Goal: Task Accomplishment & Management: Manage account settings

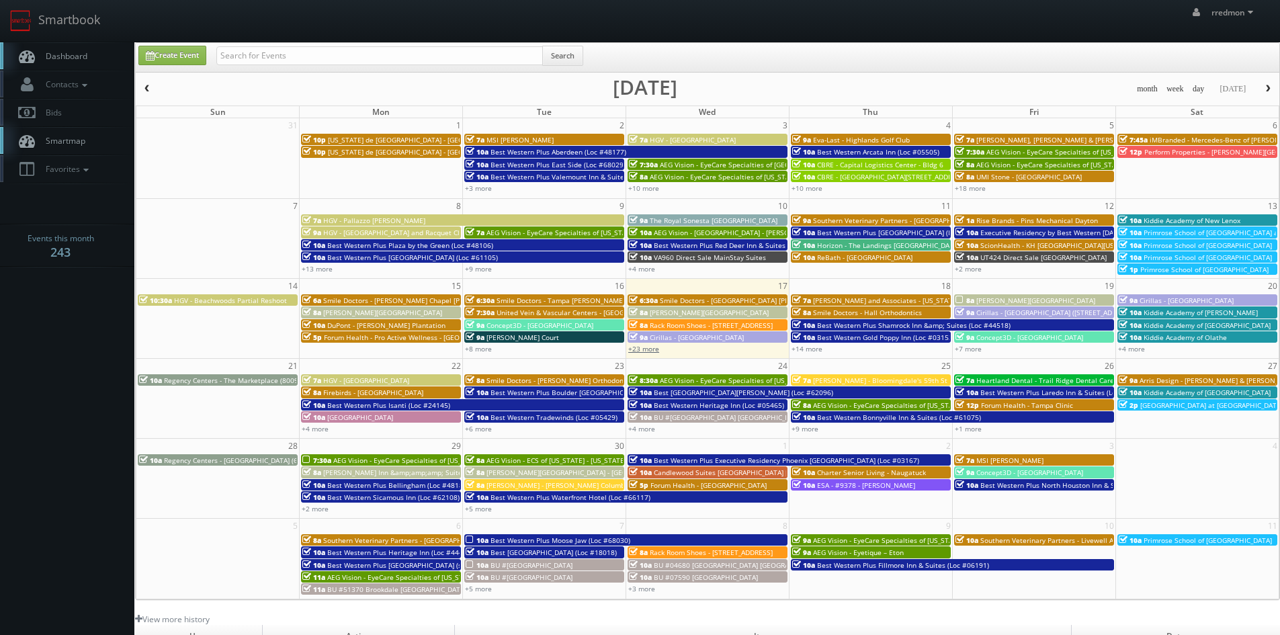
click at [654, 351] on link "+23 more" at bounding box center [643, 348] width 31 height 9
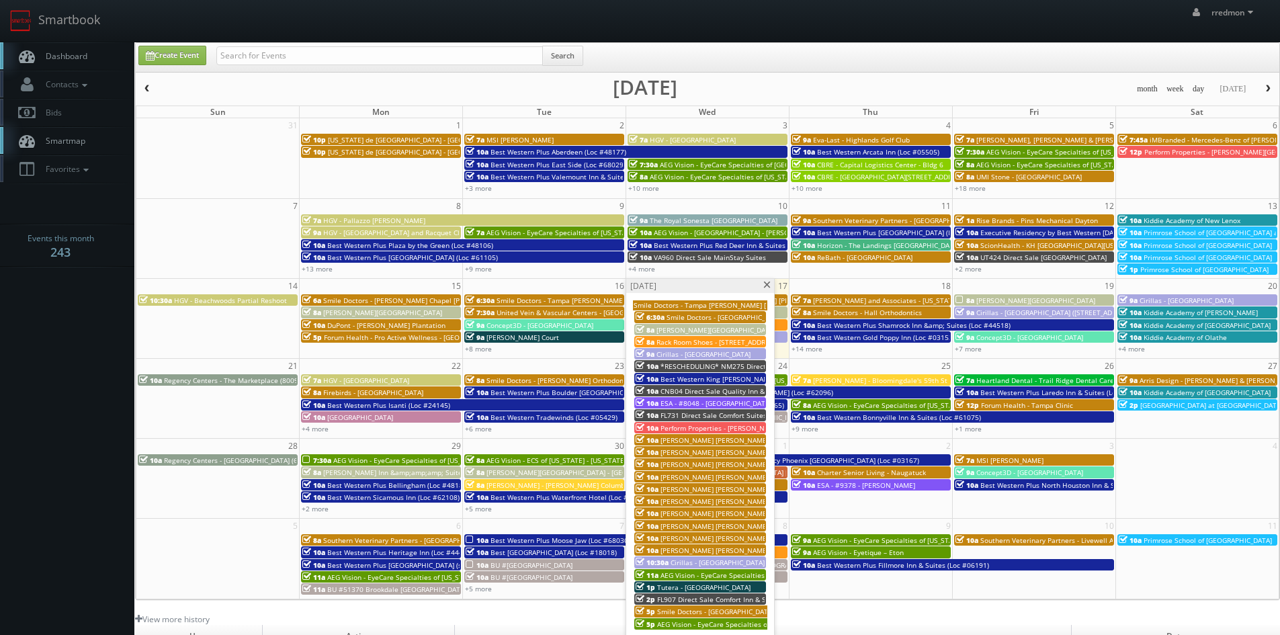
click at [764, 286] on span at bounding box center [767, 284] width 9 height 7
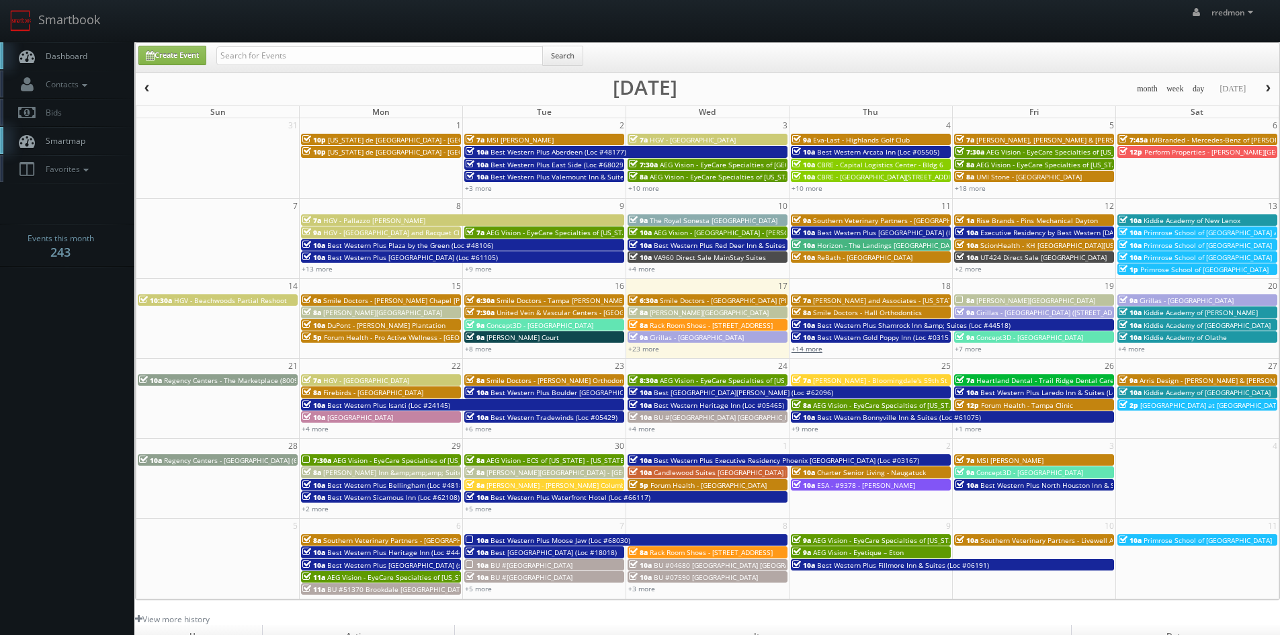
click at [817, 351] on link "+14 more" at bounding box center [806, 348] width 31 height 9
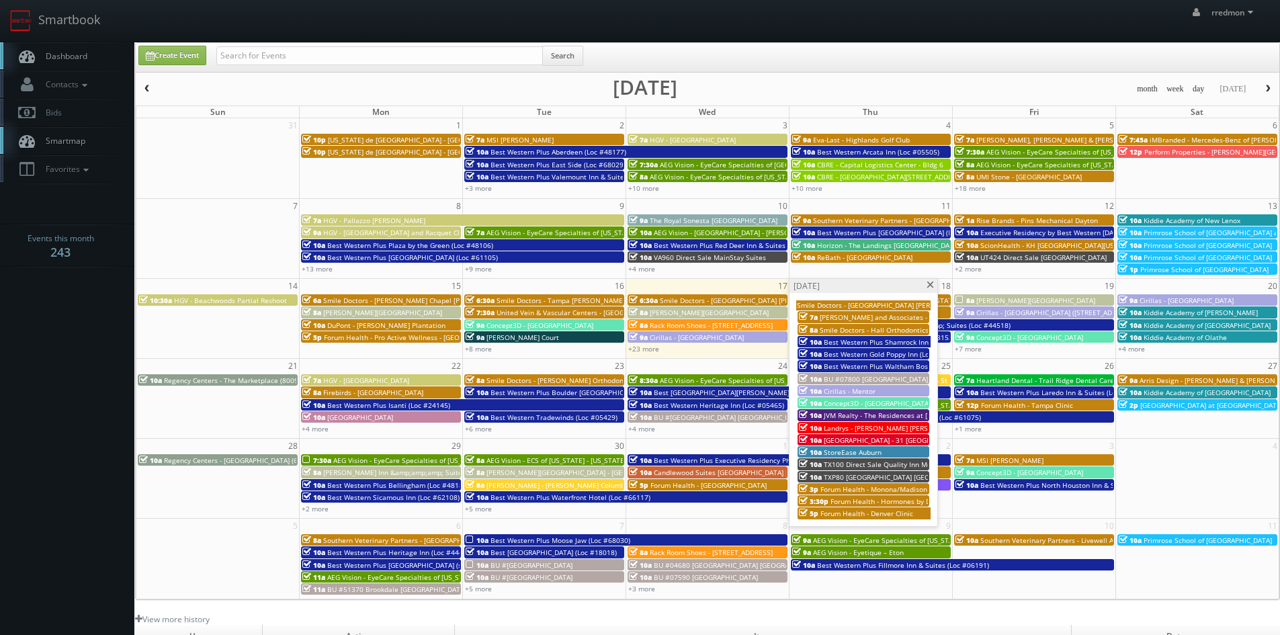
click at [871, 413] on span "JVM Realty - The Residences at [PERSON_NAME][GEOGRAPHIC_DATA]" at bounding box center [934, 414] width 220 height 9
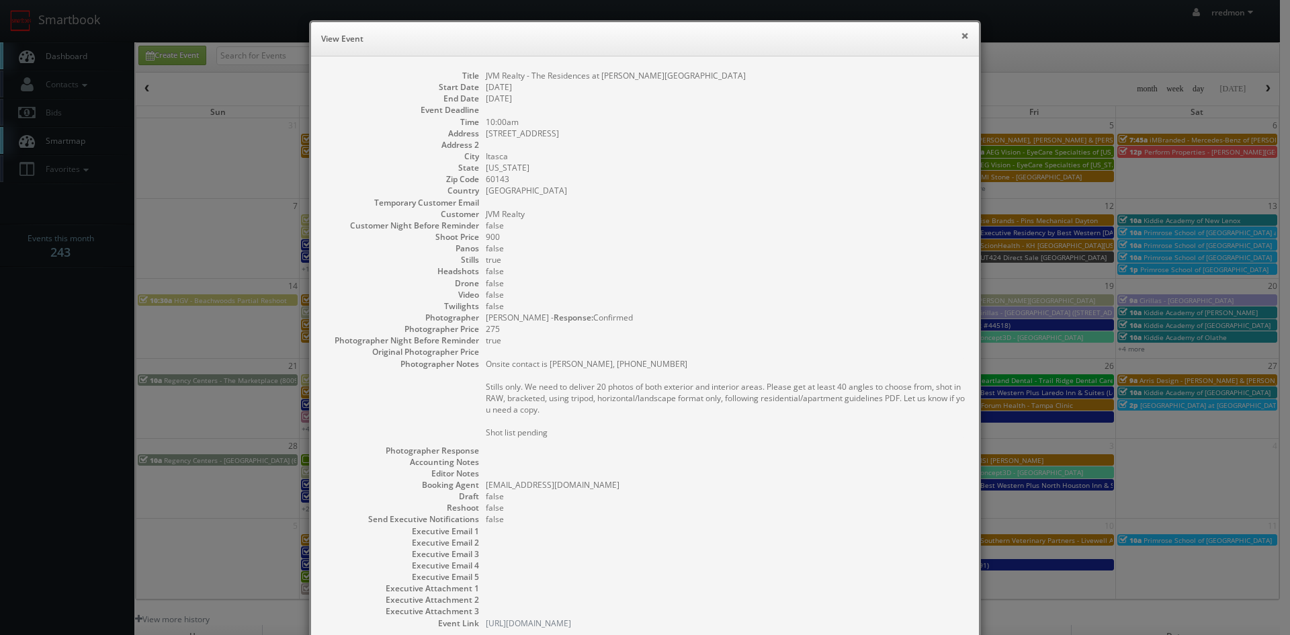
click at [961, 38] on button "×" at bounding box center [965, 35] width 8 height 9
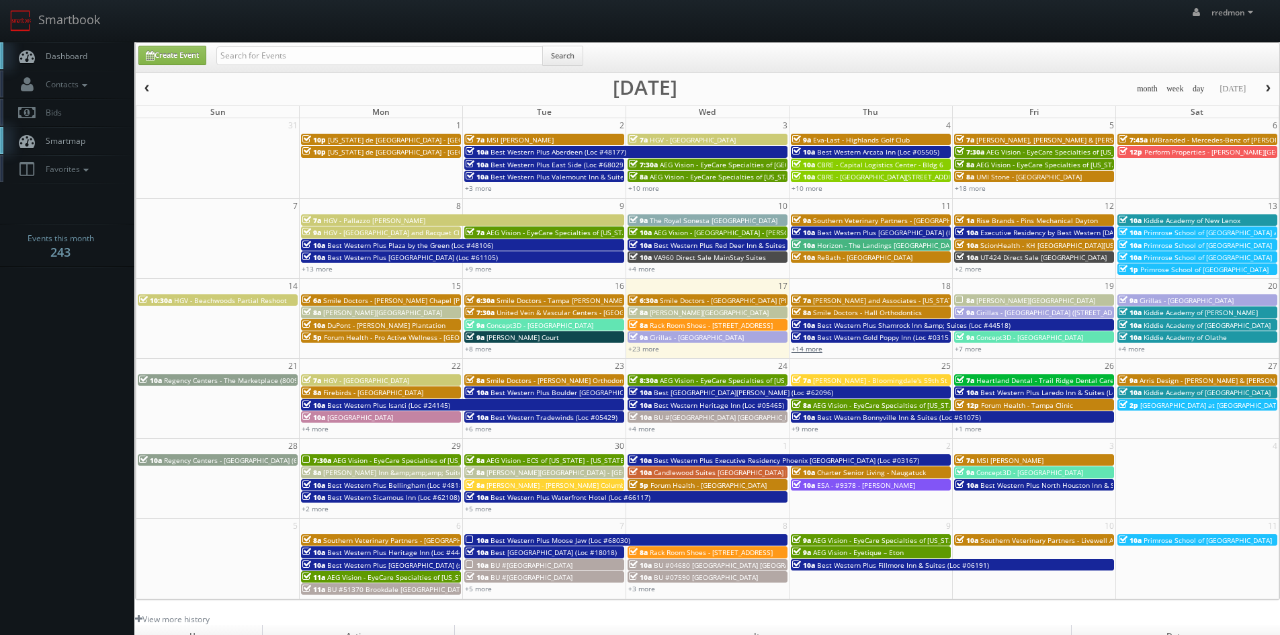
click at [806, 351] on link "+14 more" at bounding box center [806, 348] width 31 height 9
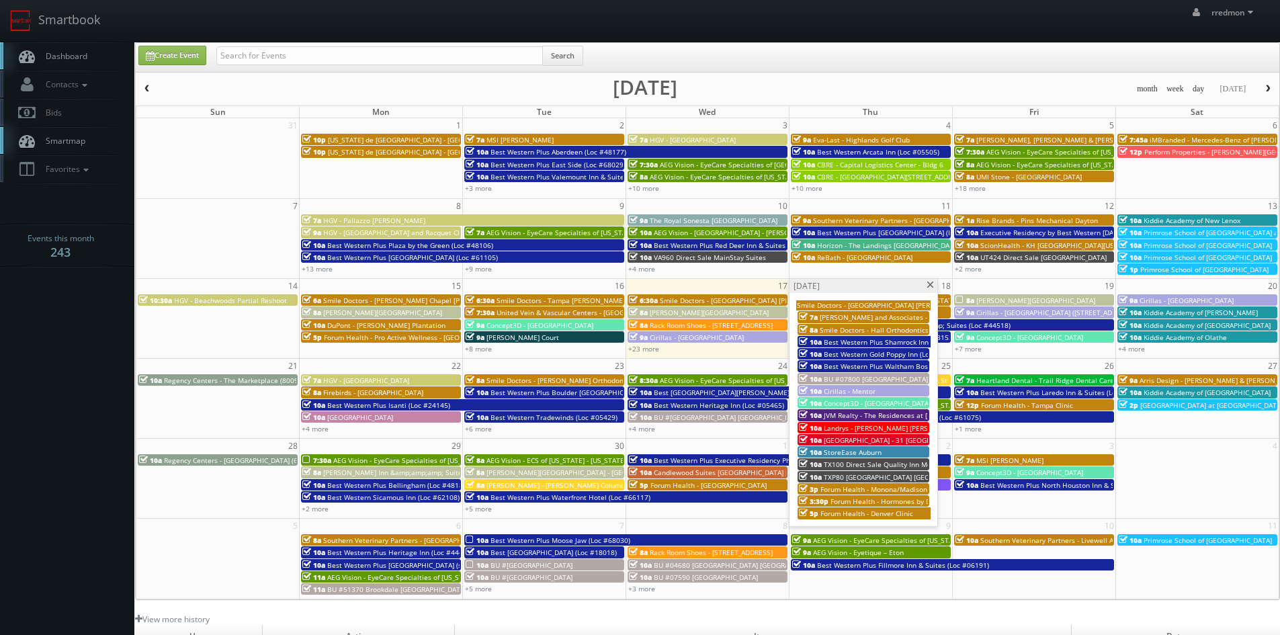
click at [933, 282] on span at bounding box center [930, 284] width 9 height 7
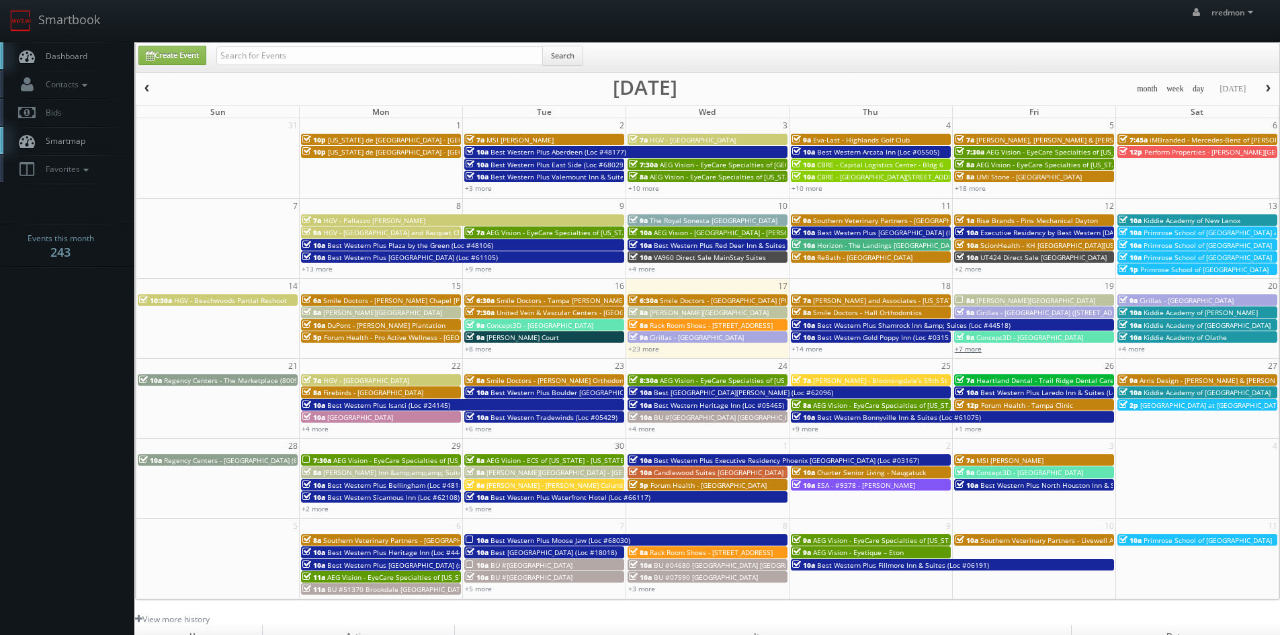
click at [976, 348] on link "+7 more" at bounding box center [968, 348] width 27 height 9
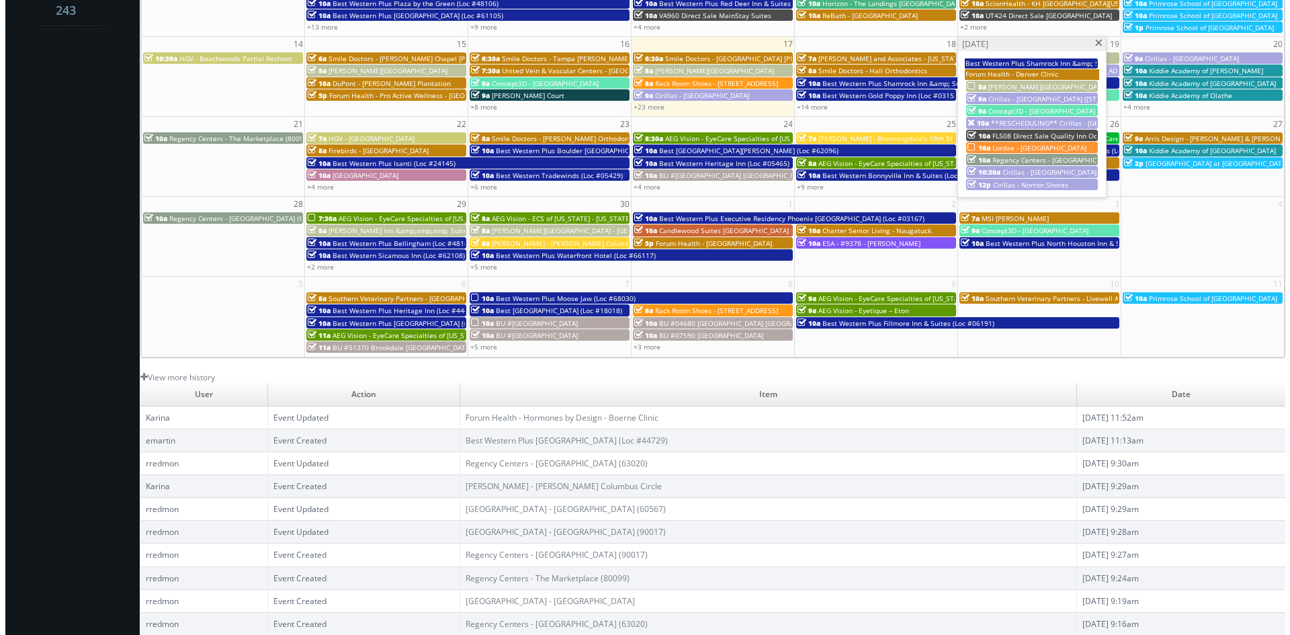
scroll to position [107, 0]
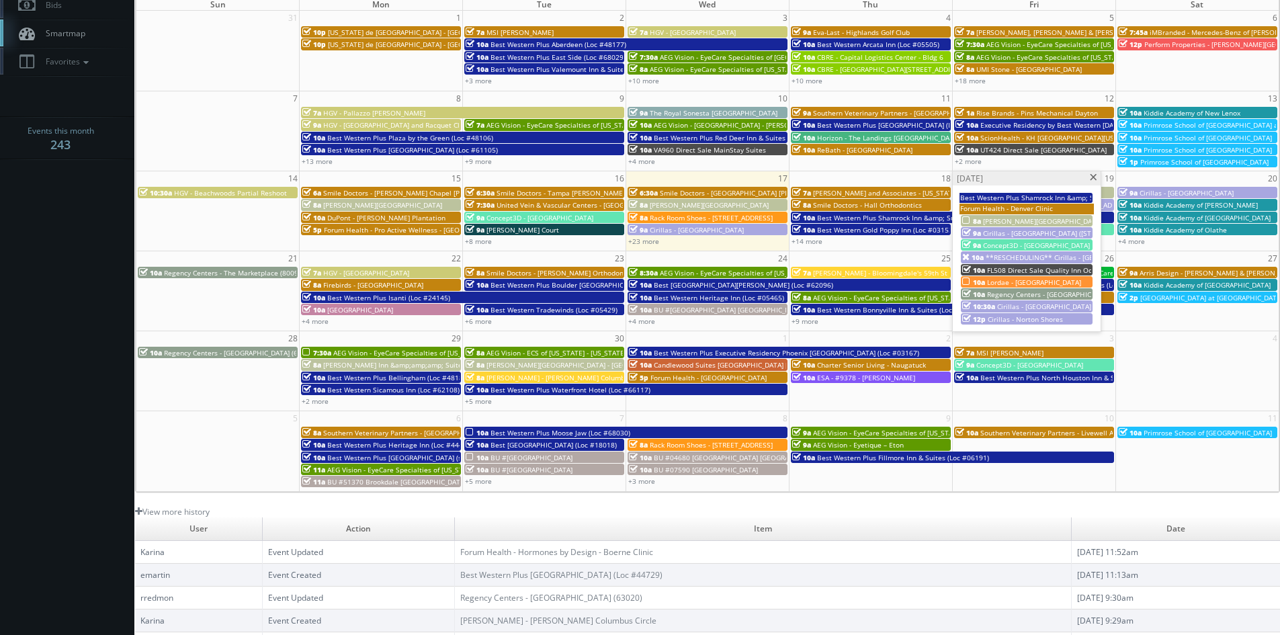
click at [1004, 284] on span "Lordae - [GEOGRAPHIC_DATA]" at bounding box center [1034, 281] width 94 height 9
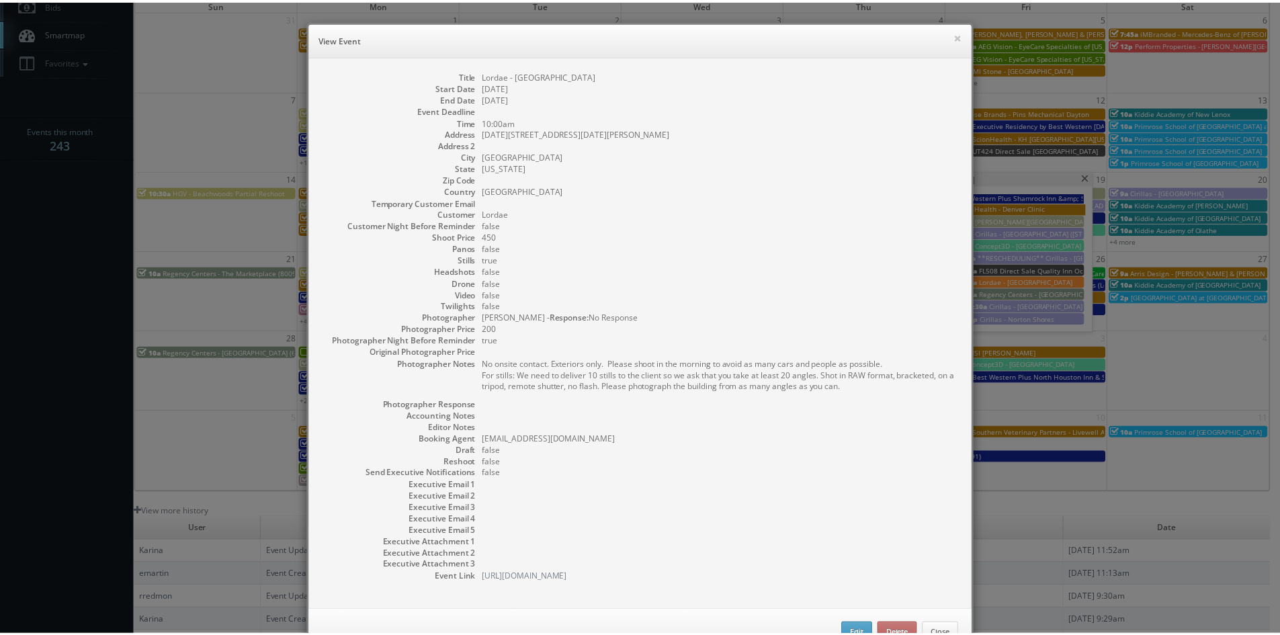
scroll to position [44, 0]
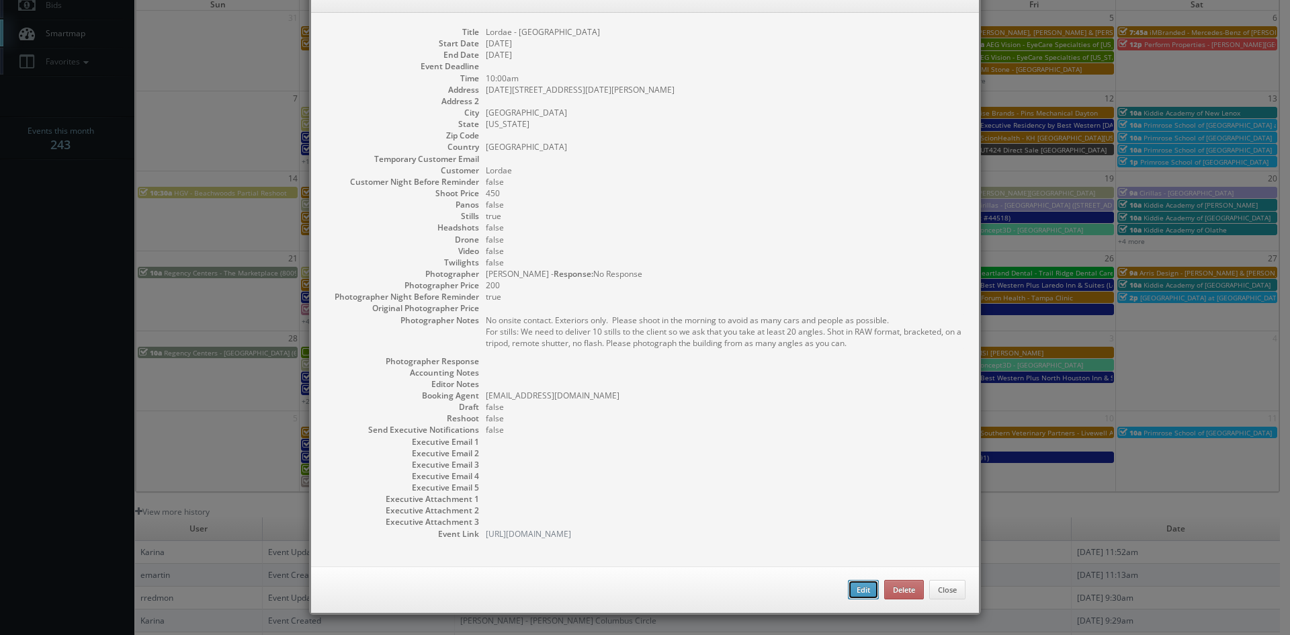
click at [851, 590] on button "Edit" at bounding box center [863, 590] width 31 height 20
type input "Lordae - [GEOGRAPHIC_DATA]"
type input "[DATE][STREET_ADDRESS][DATE][PERSON_NAME]"
type input "[GEOGRAPHIC_DATA]"
type input "450"
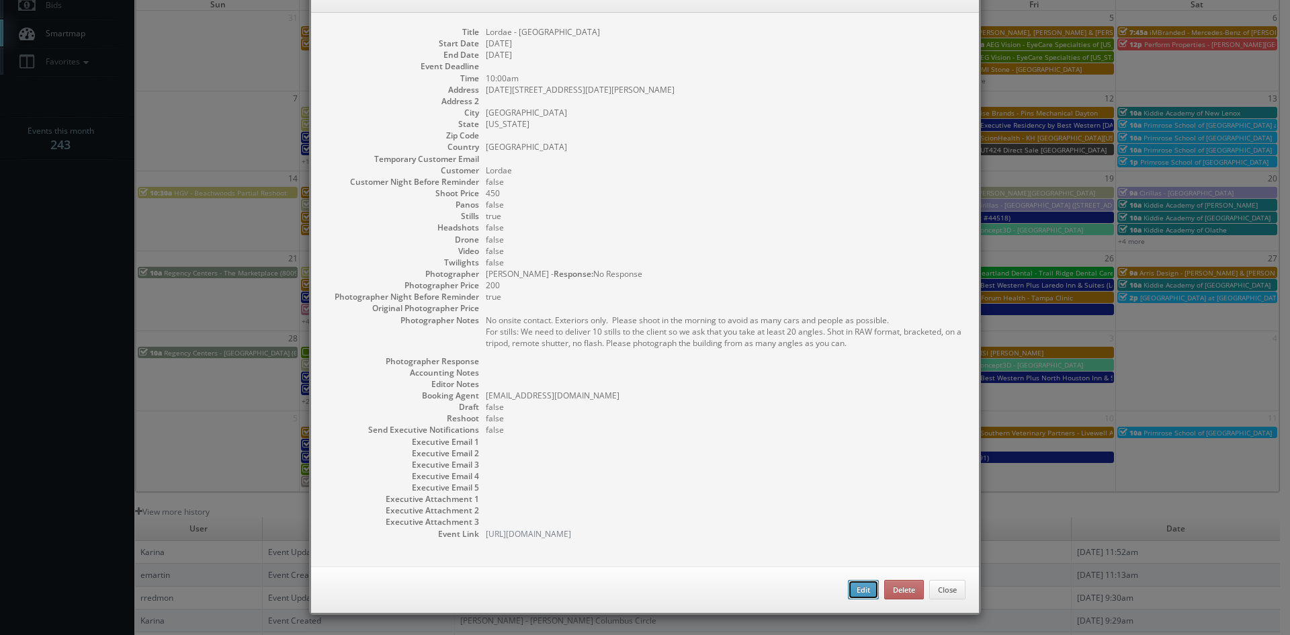
checkbox input "true"
type input "[DATE]"
type input "10:00am"
checkbox input "true"
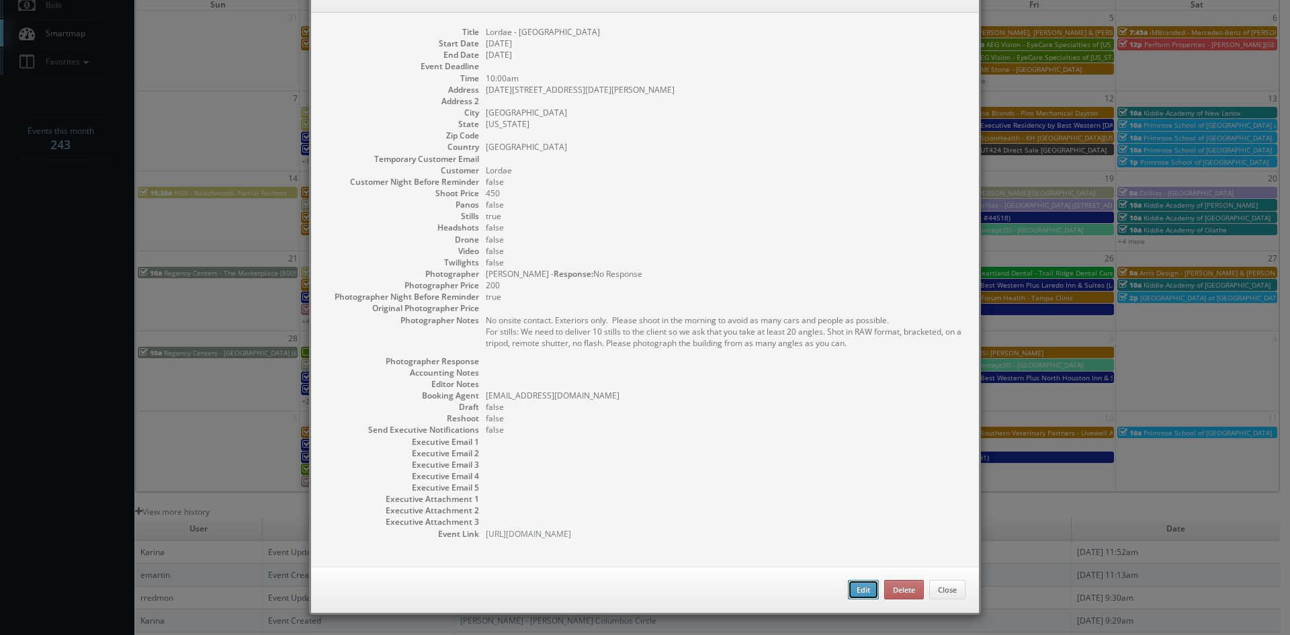
type textarea "No onsite contact. Exteriors only. Please shoot in the morning to avoid as many…"
type input "200"
select select "[EMAIL_ADDRESS][DOMAIN_NAME]"
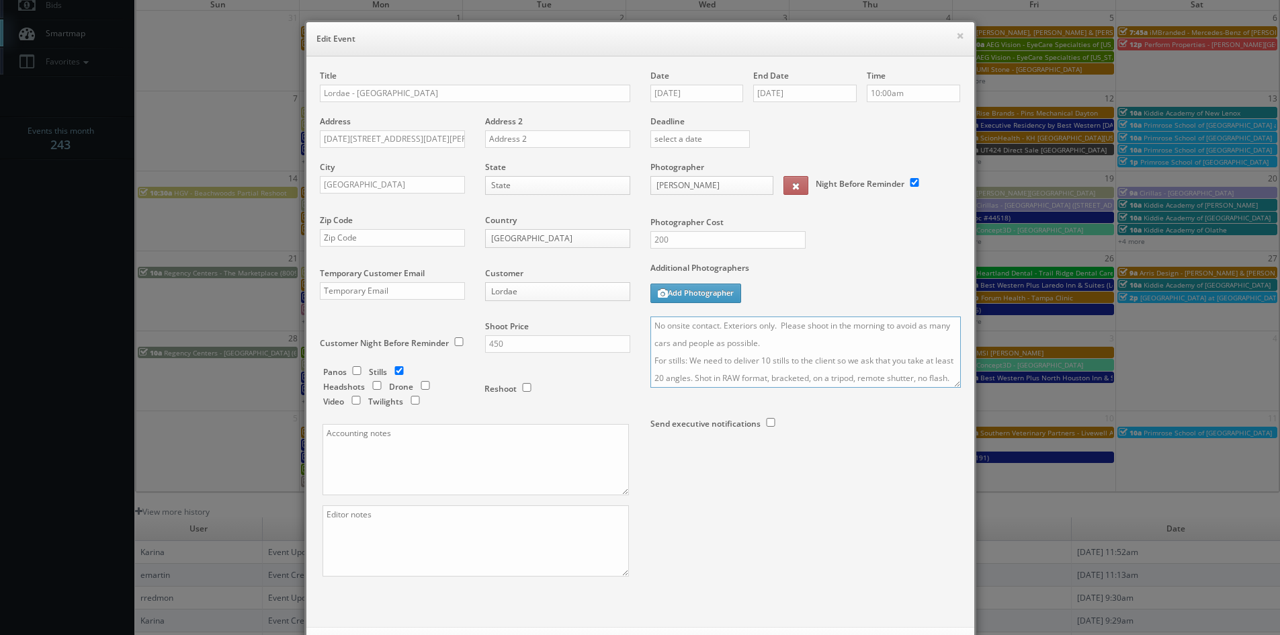
click at [650, 325] on textarea "No onsite contact. Exteriors only. Please shoot in the morning to avoid as many…" at bounding box center [805, 351] width 310 height 71
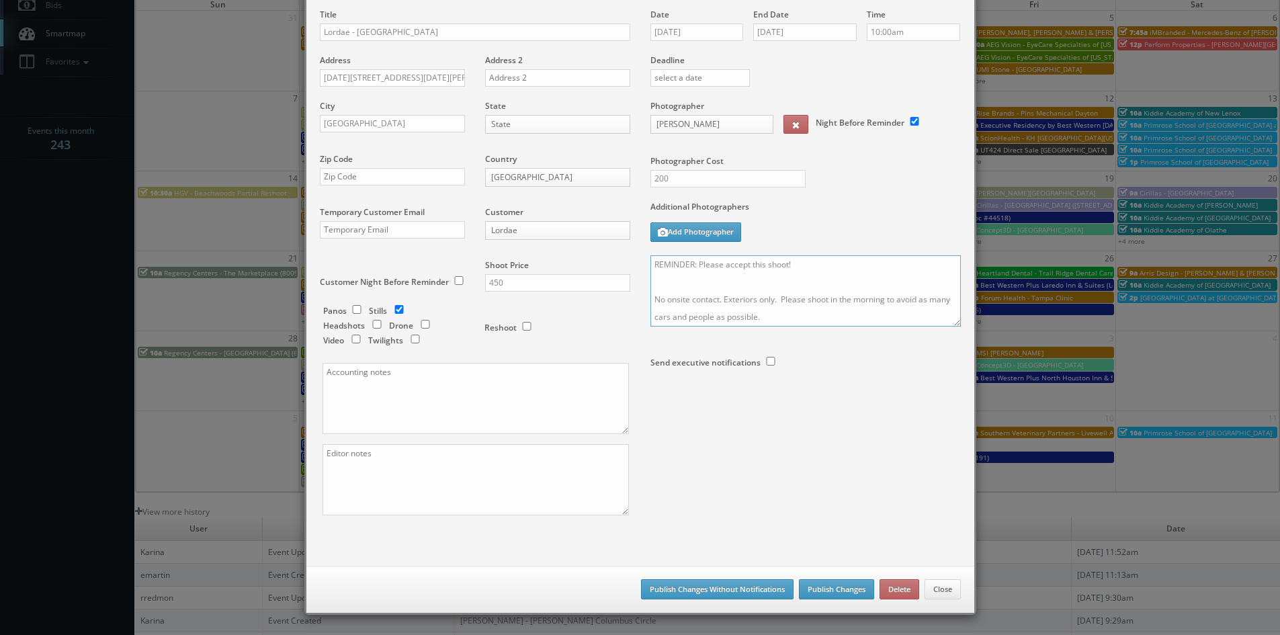
type textarea "REMINDER: Please accept this shoot! No onsite contact. Exteriors only. Please s…"
click at [830, 582] on button "Publish Changes" at bounding box center [836, 589] width 75 height 20
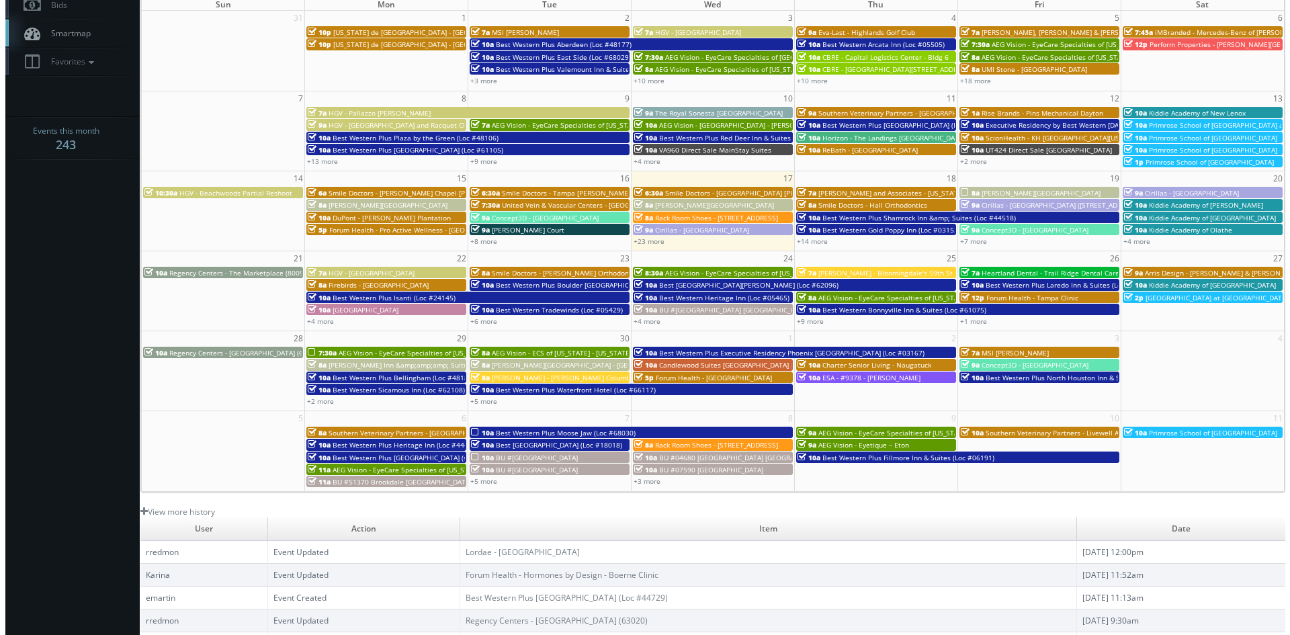
scroll to position [40, 0]
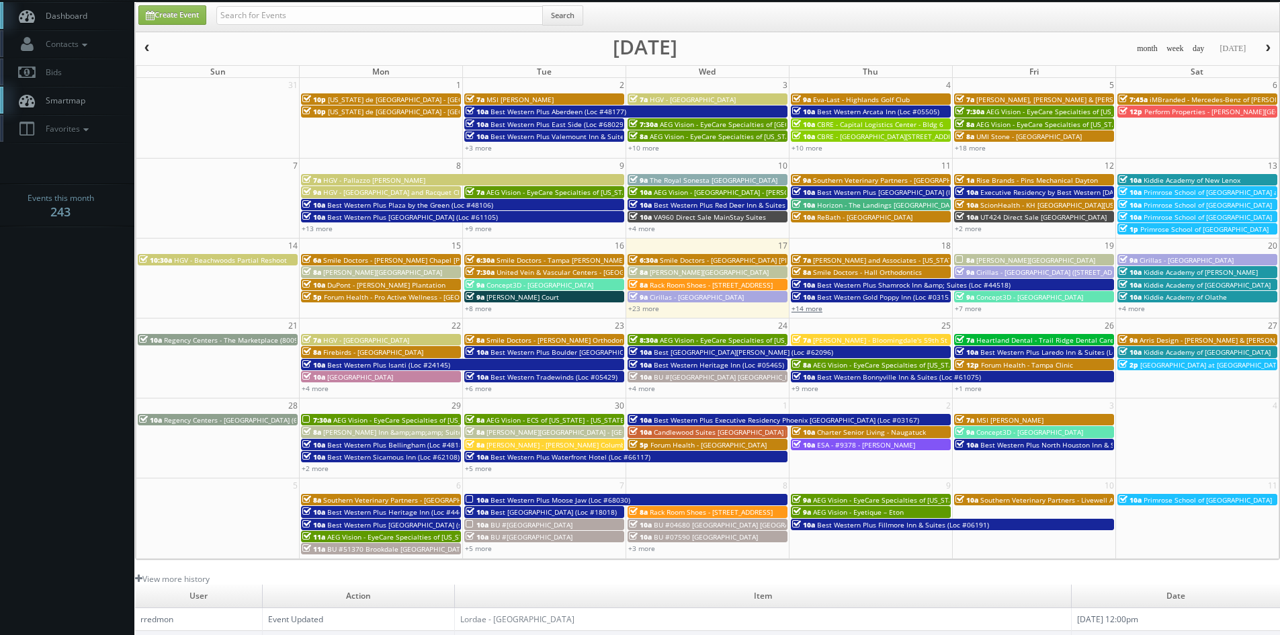
click at [795, 310] on link "+14 more" at bounding box center [806, 308] width 31 height 9
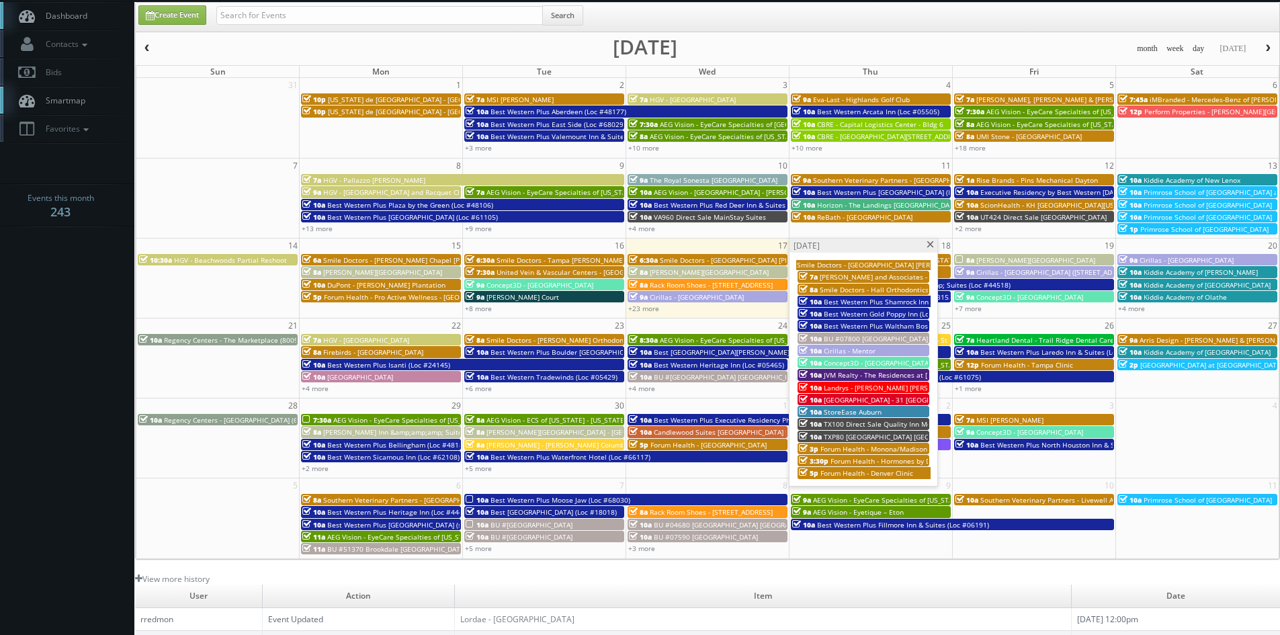
click at [927, 247] on span at bounding box center [930, 244] width 9 height 7
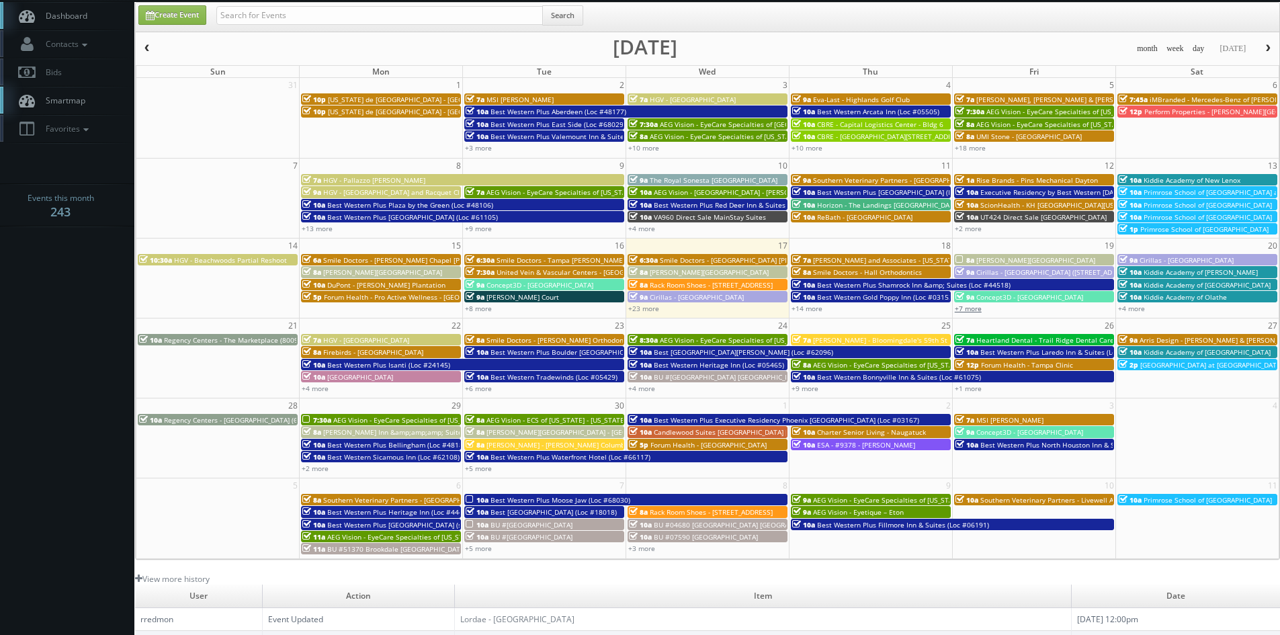
click at [979, 311] on link "+7 more" at bounding box center [968, 308] width 27 height 9
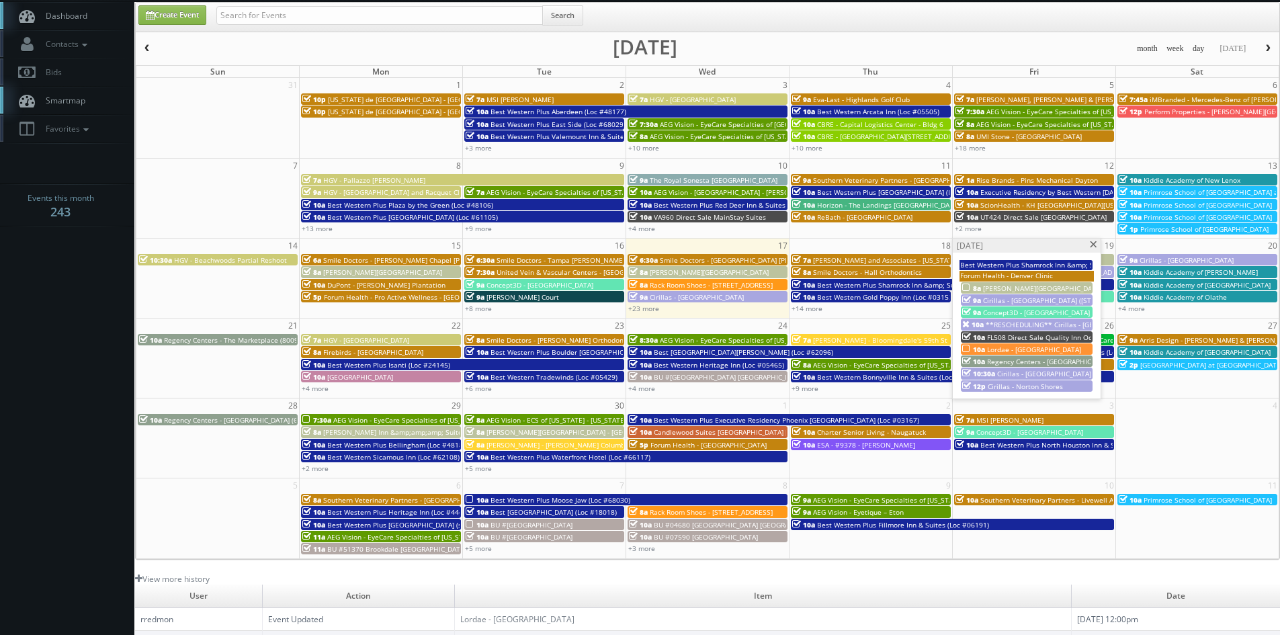
click at [1015, 290] on span "[PERSON_NAME][GEOGRAPHIC_DATA]" at bounding box center [1042, 288] width 119 height 9
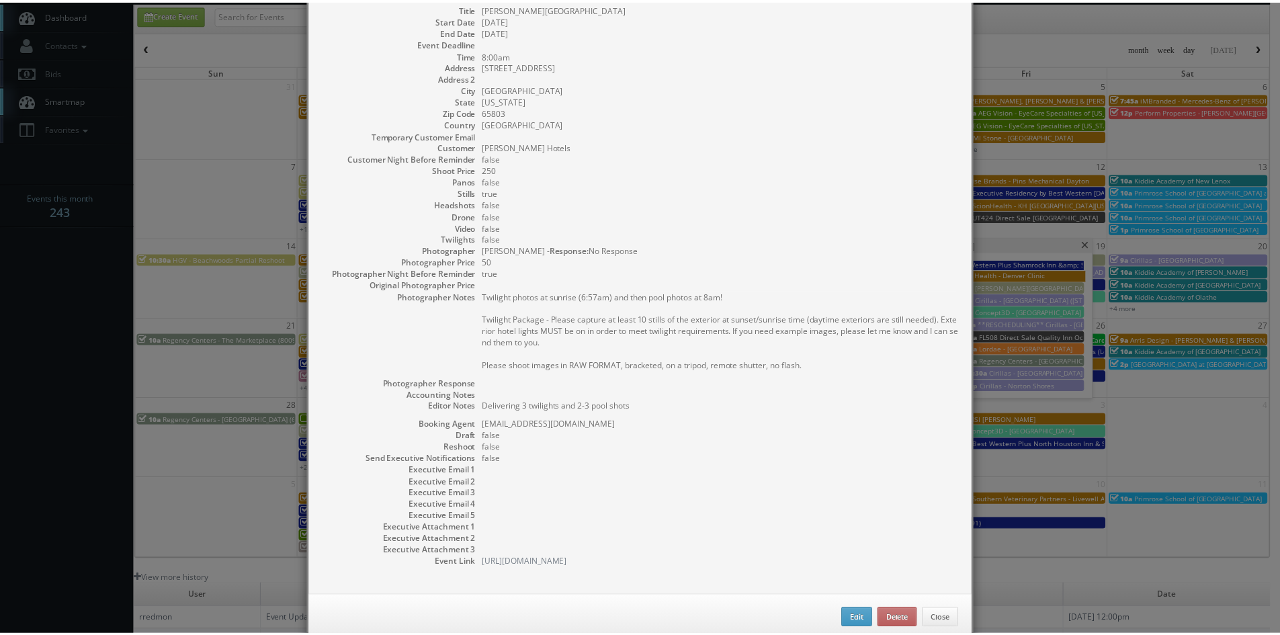
scroll to position [0, 0]
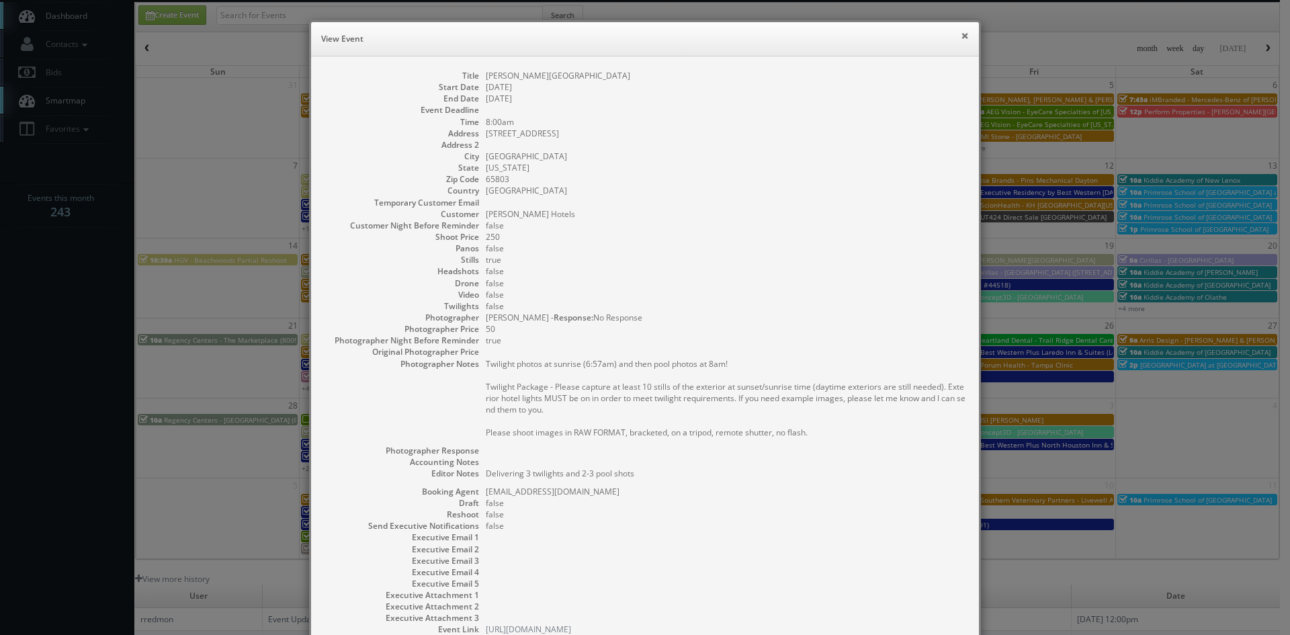
click at [961, 36] on button "×" at bounding box center [965, 35] width 8 height 9
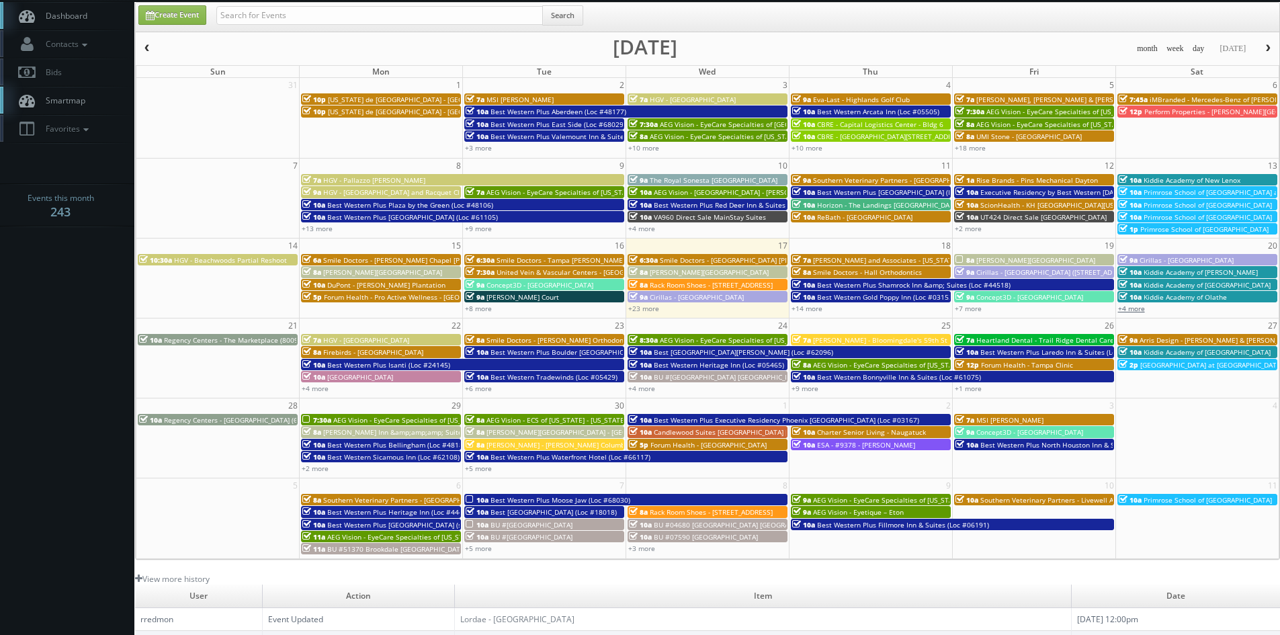
click at [1129, 304] on link "+4 more" at bounding box center [1131, 308] width 27 height 9
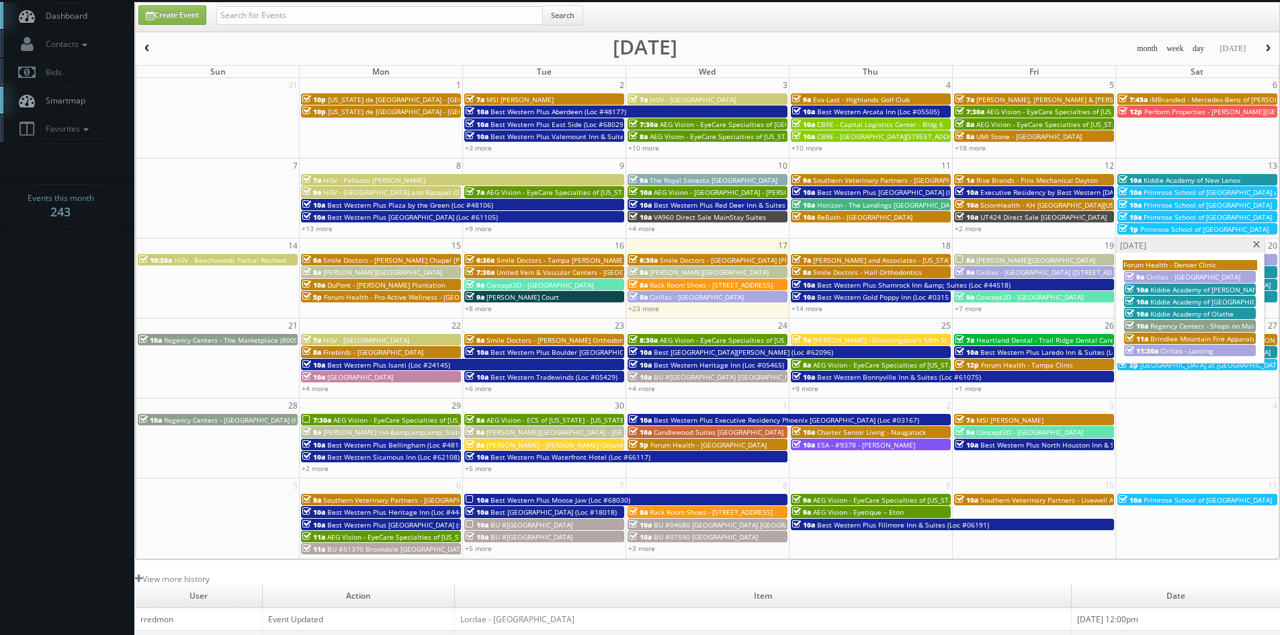
click at [1258, 246] on span at bounding box center [1256, 244] width 9 height 7
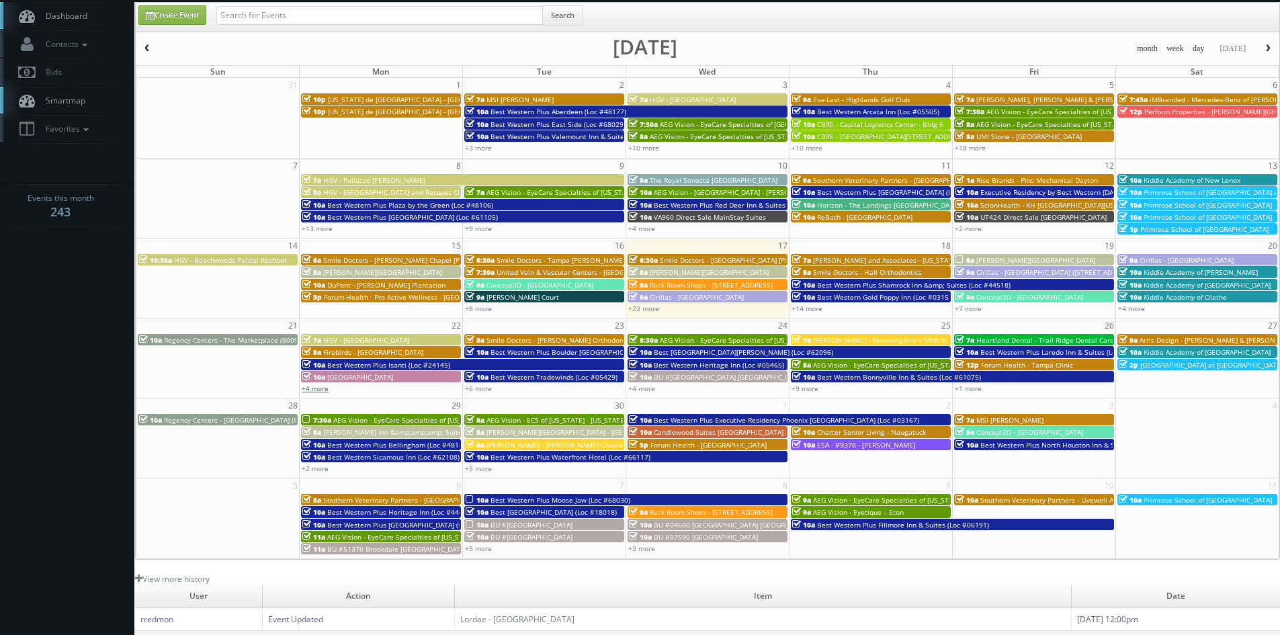
click at [321, 391] on link "+4 more" at bounding box center [315, 388] width 27 height 9
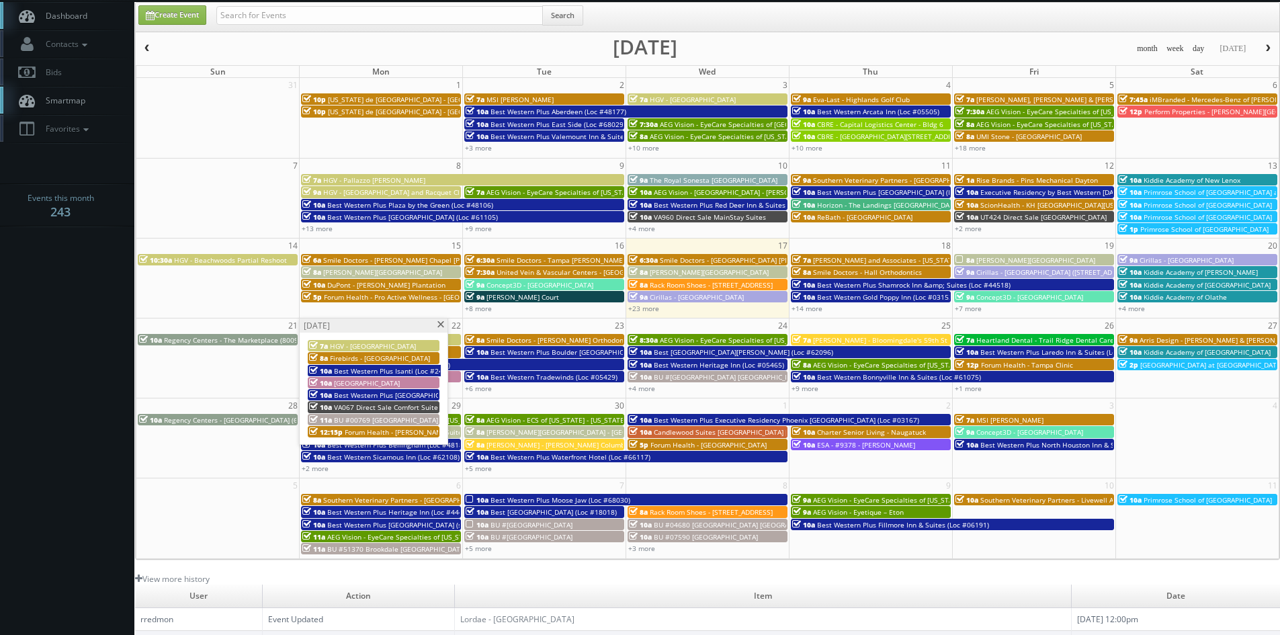
click at [439, 325] on span at bounding box center [440, 324] width 9 height 7
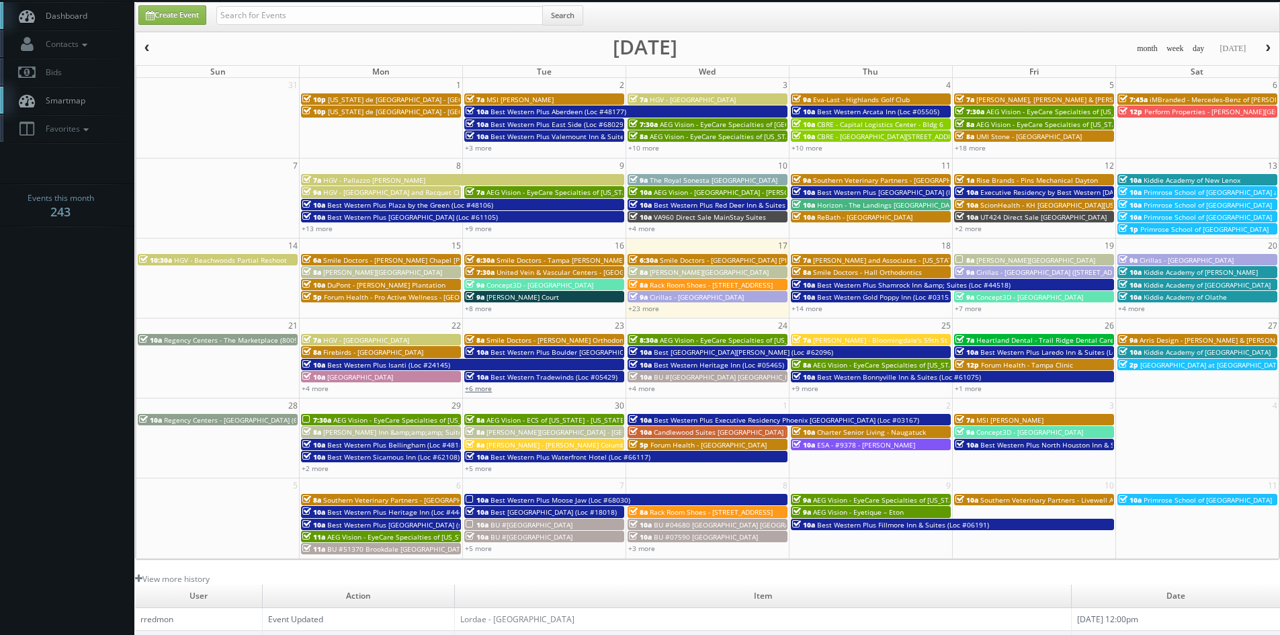
click at [484, 386] on link "+6 more" at bounding box center [478, 388] width 27 height 9
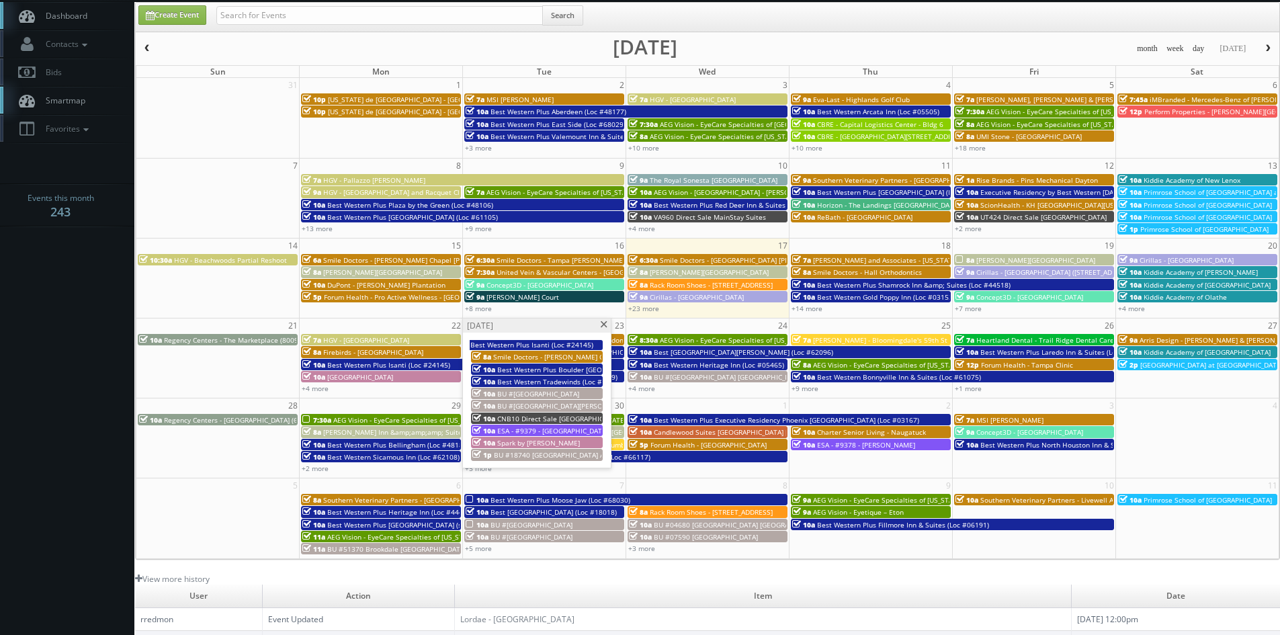
click at [606, 325] on span at bounding box center [603, 324] width 9 height 7
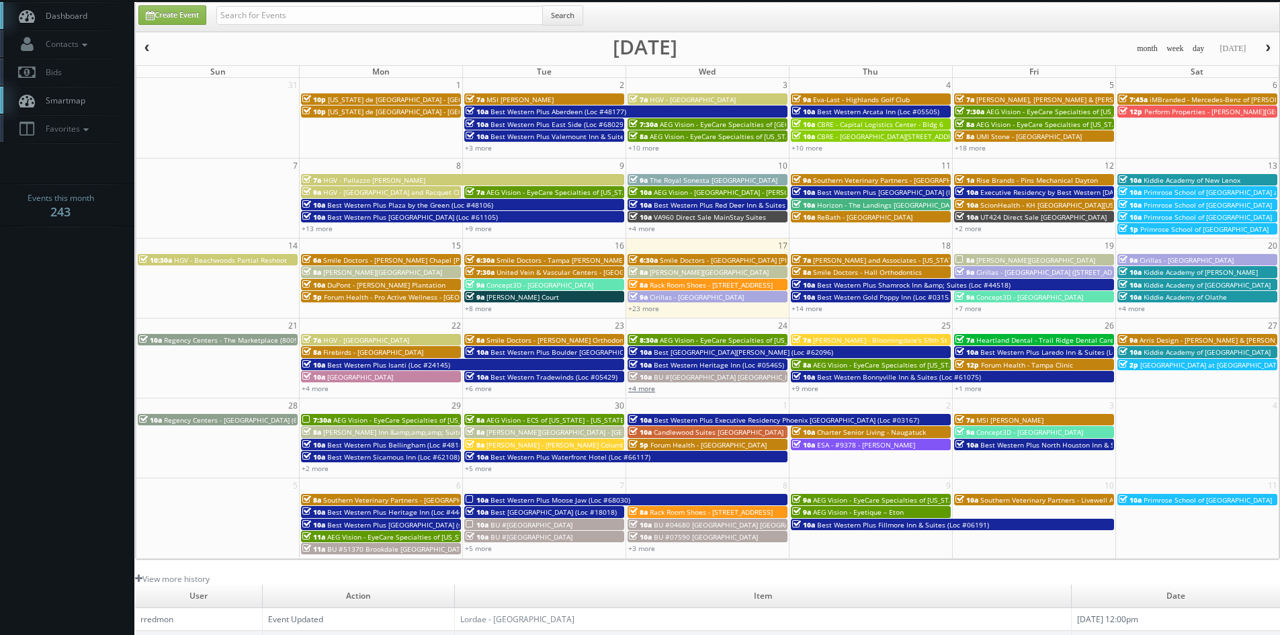
click at [650, 390] on link "+4 more" at bounding box center [641, 388] width 27 height 9
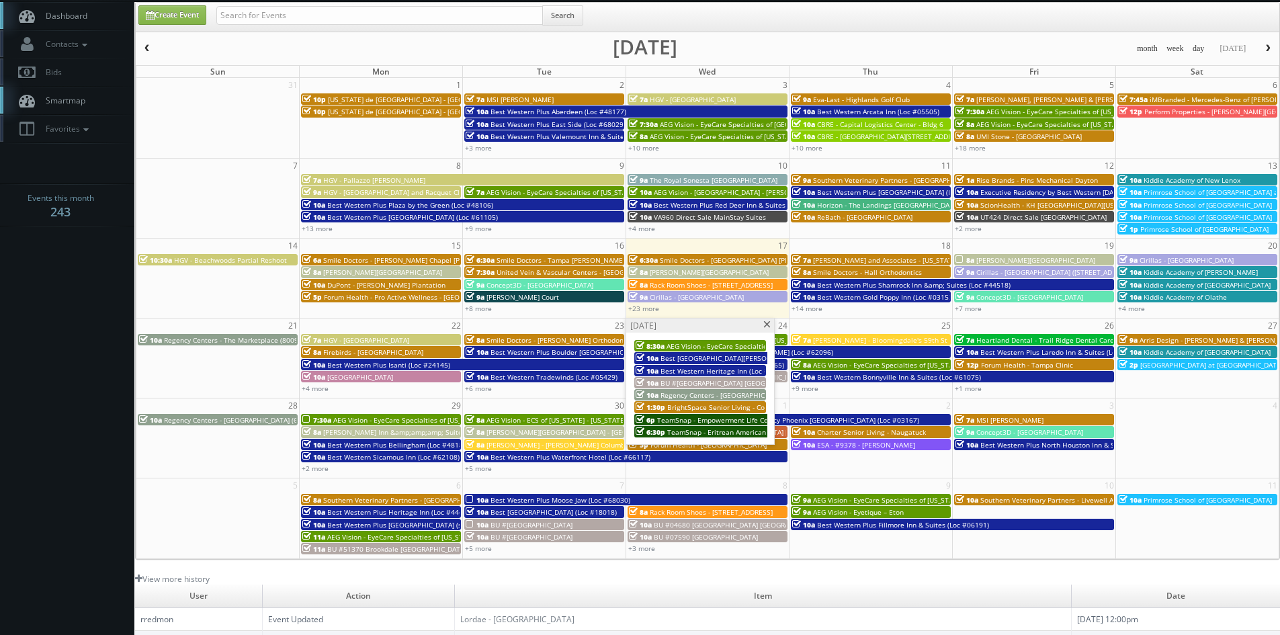
click at [765, 327] on span at bounding box center [767, 324] width 9 height 7
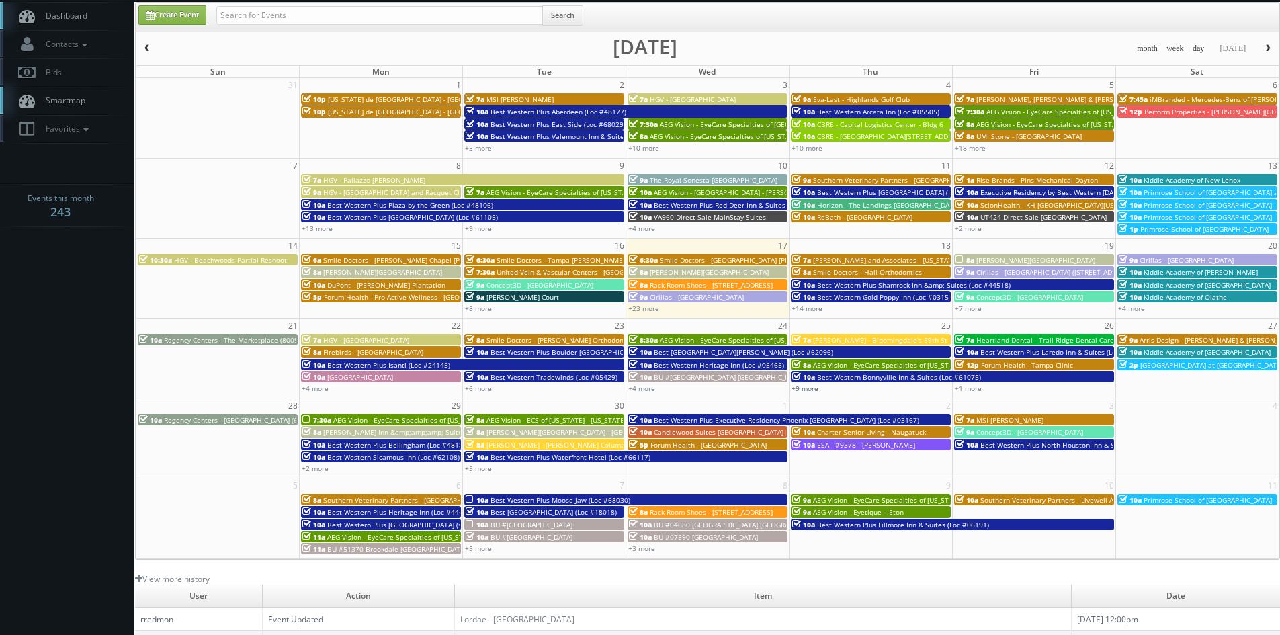
click at [812, 389] on link "+9 more" at bounding box center [804, 388] width 27 height 9
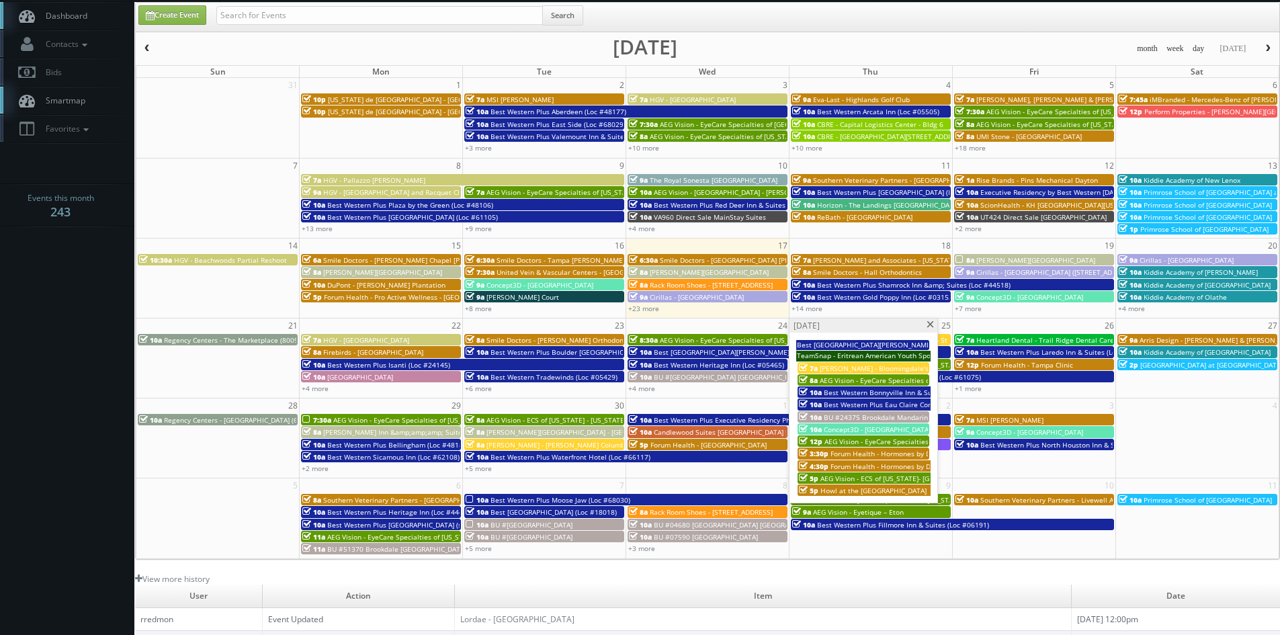
click at [928, 323] on span at bounding box center [930, 324] width 9 height 7
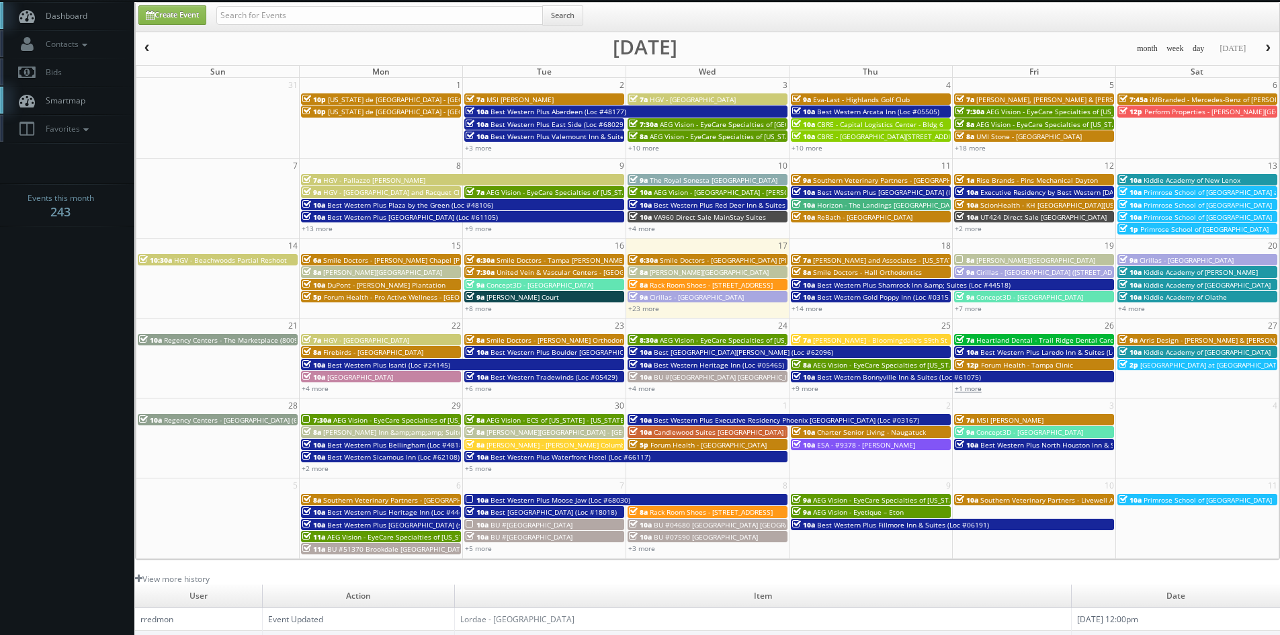
click at [978, 392] on link "+1 more" at bounding box center [968, 388] width 27 height 9
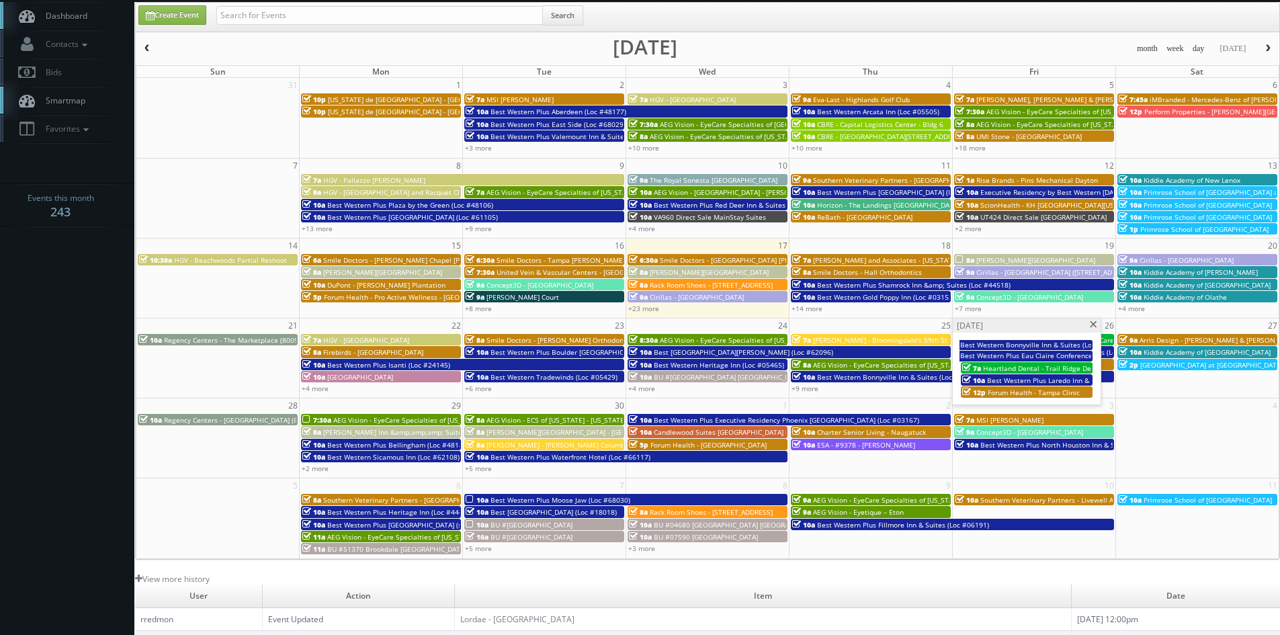
click at [1090, 324] on span at bounding box center [1093, 324] width 9 height 7
